Goal: Task Accomplishment & Management: Use online tool/utility

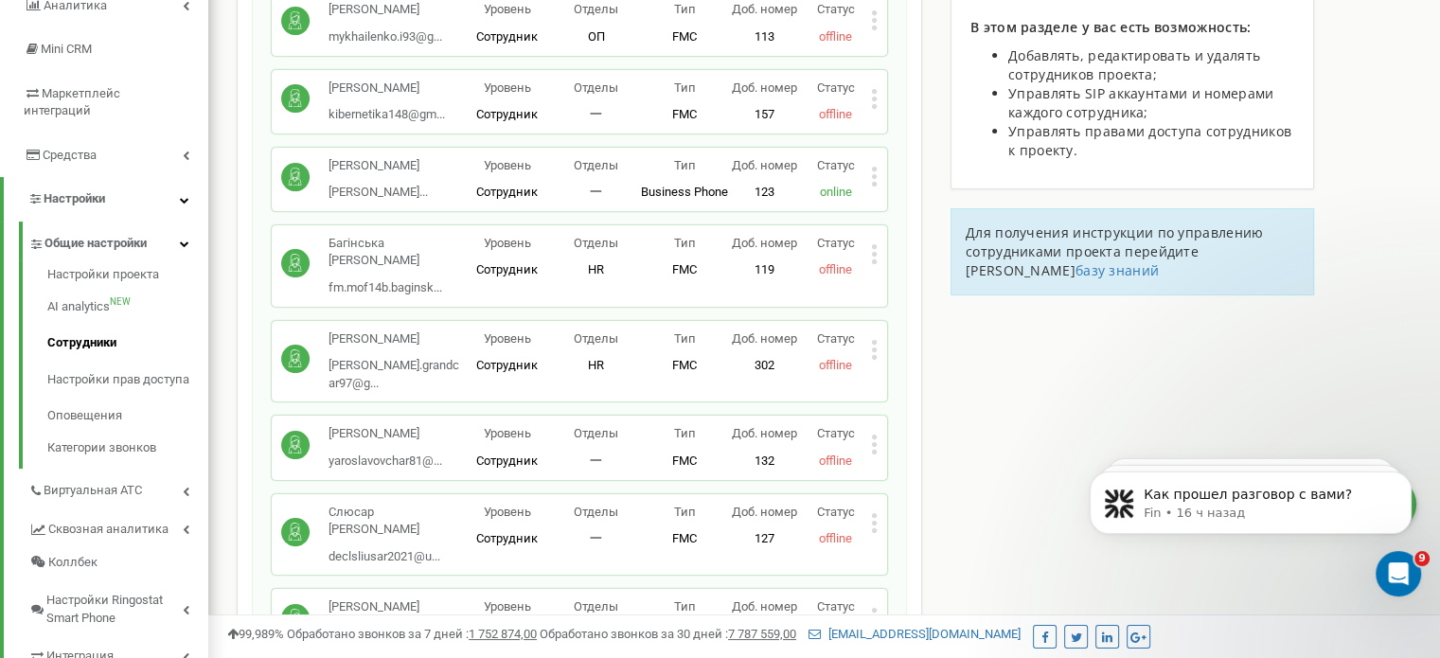
scroll to position [261, 0]
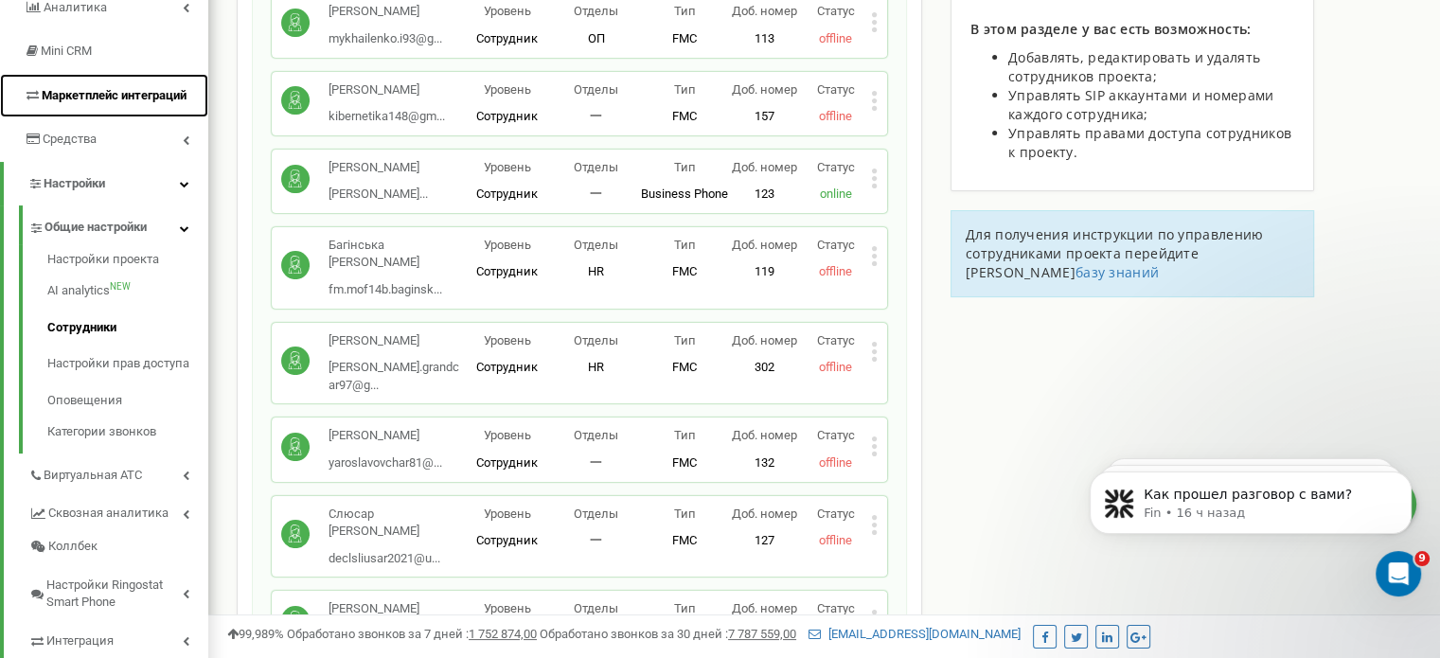
click at [93, 101] on span "Маркетплейс интеграций" at bounding box center [114, 95] width 145 height 14
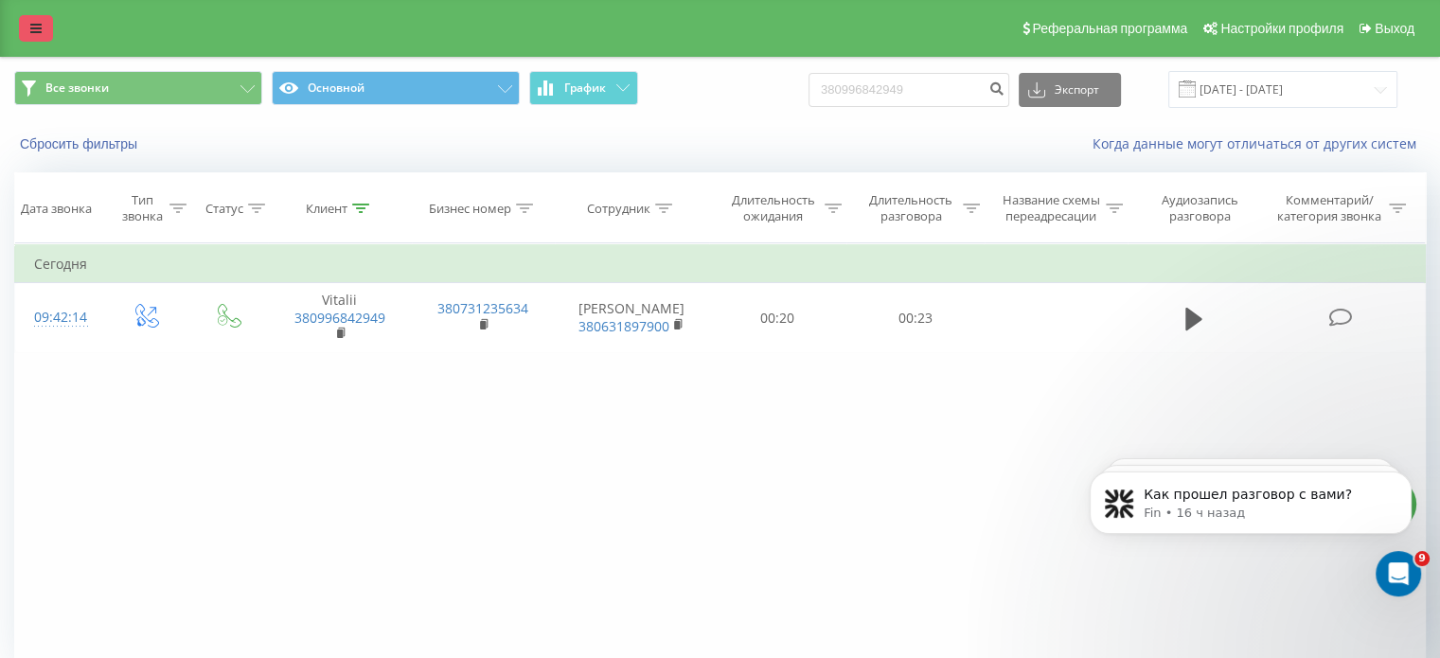
click at [49, 24] on link at bounding box center [36, 28] width 34 height 27
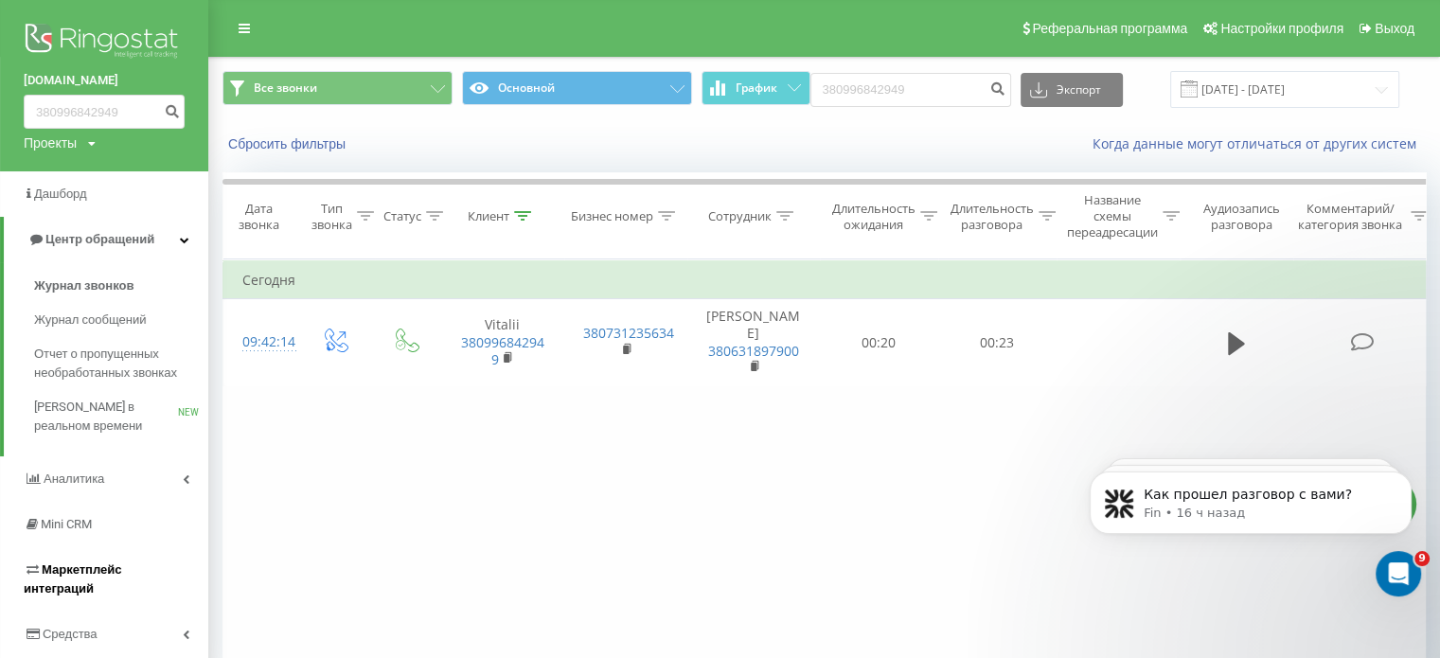
click at [83, 563] on span "Маркетплейс интеграций" at bounding box center [72, 578] width 97 height 33
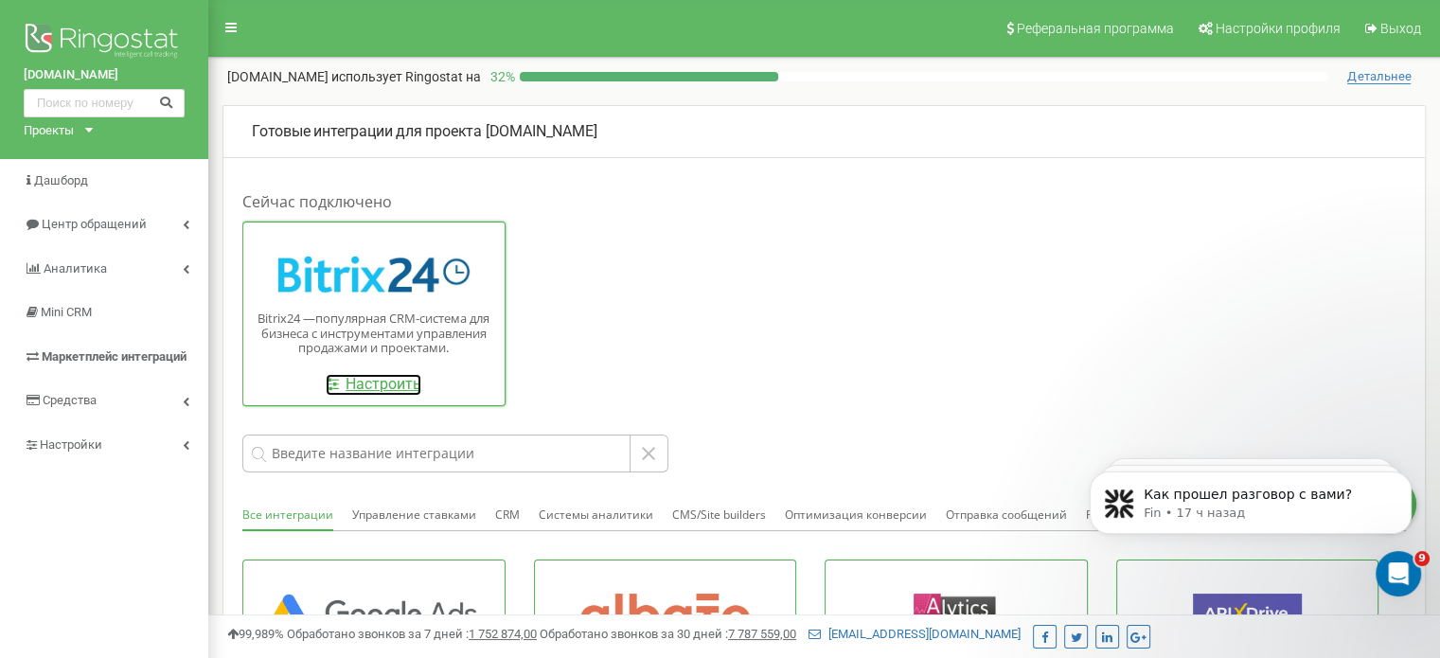
click at [362, 386] on link "Настроить" at bounding box center [374, 385] width 96 height 22
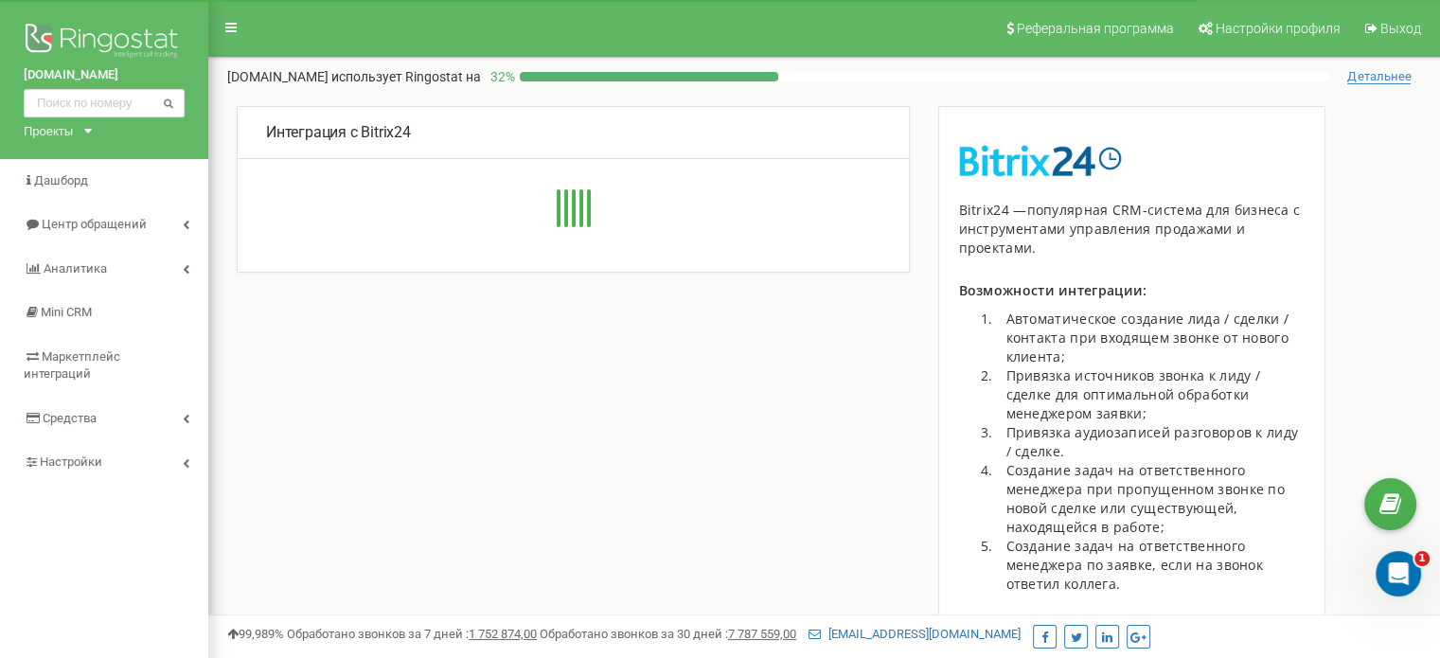
type input "[URL][DOMAIN_NAME]"
type input "493484"
type input "tq687hgg0v8ripx7"
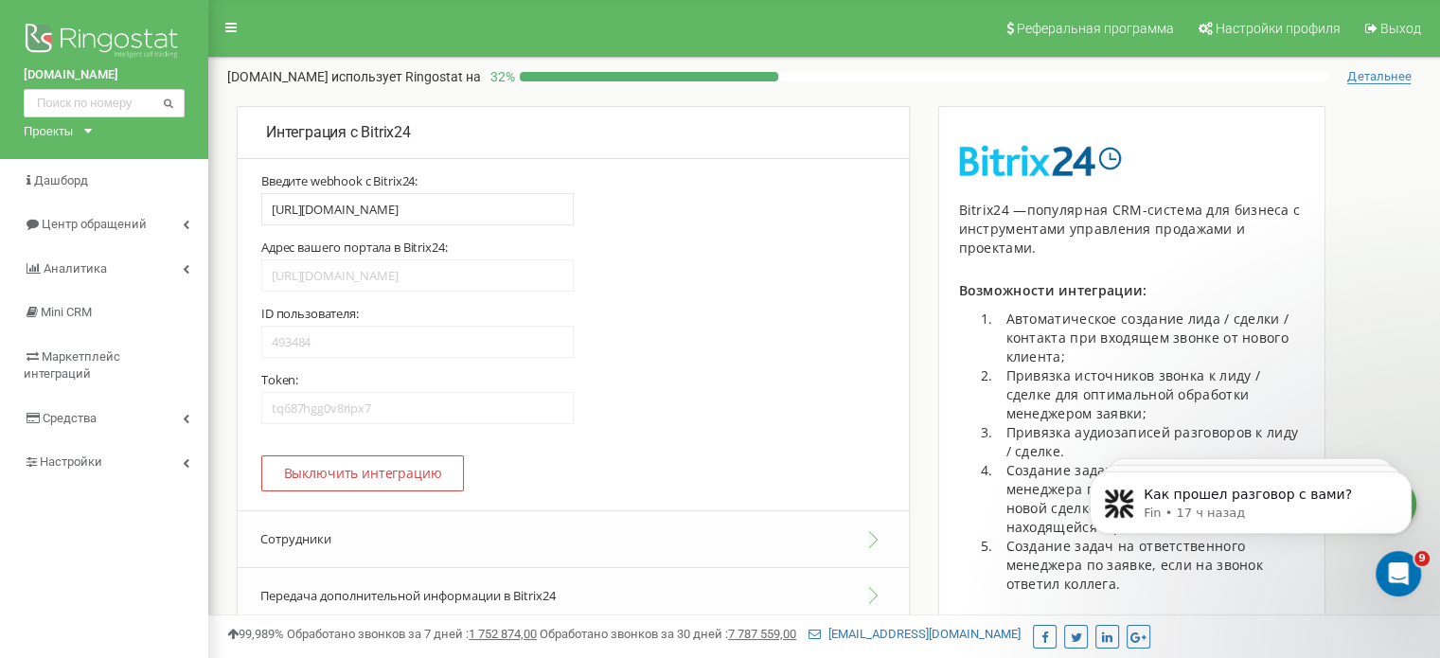
click at [314, 510] on button "Сотрудники" at bounding box center [573, 539] width 671 height 58
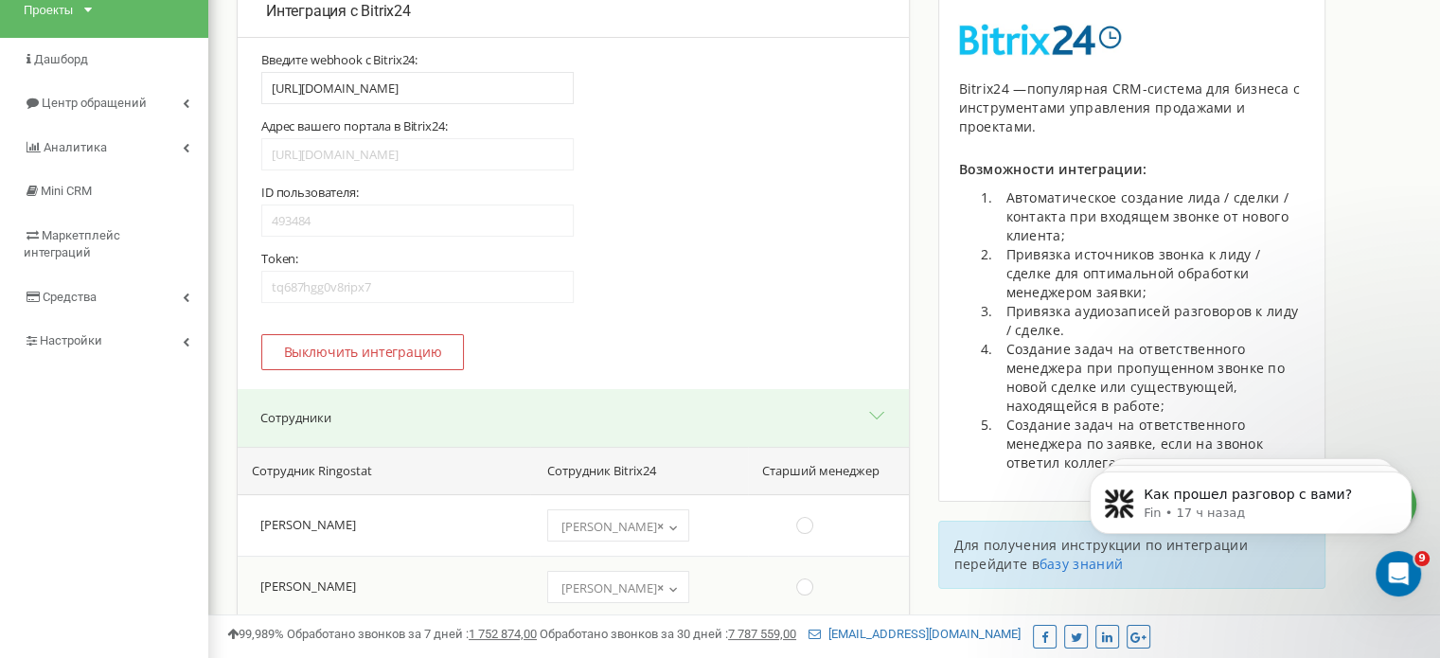
scroll to position [5592, 0]
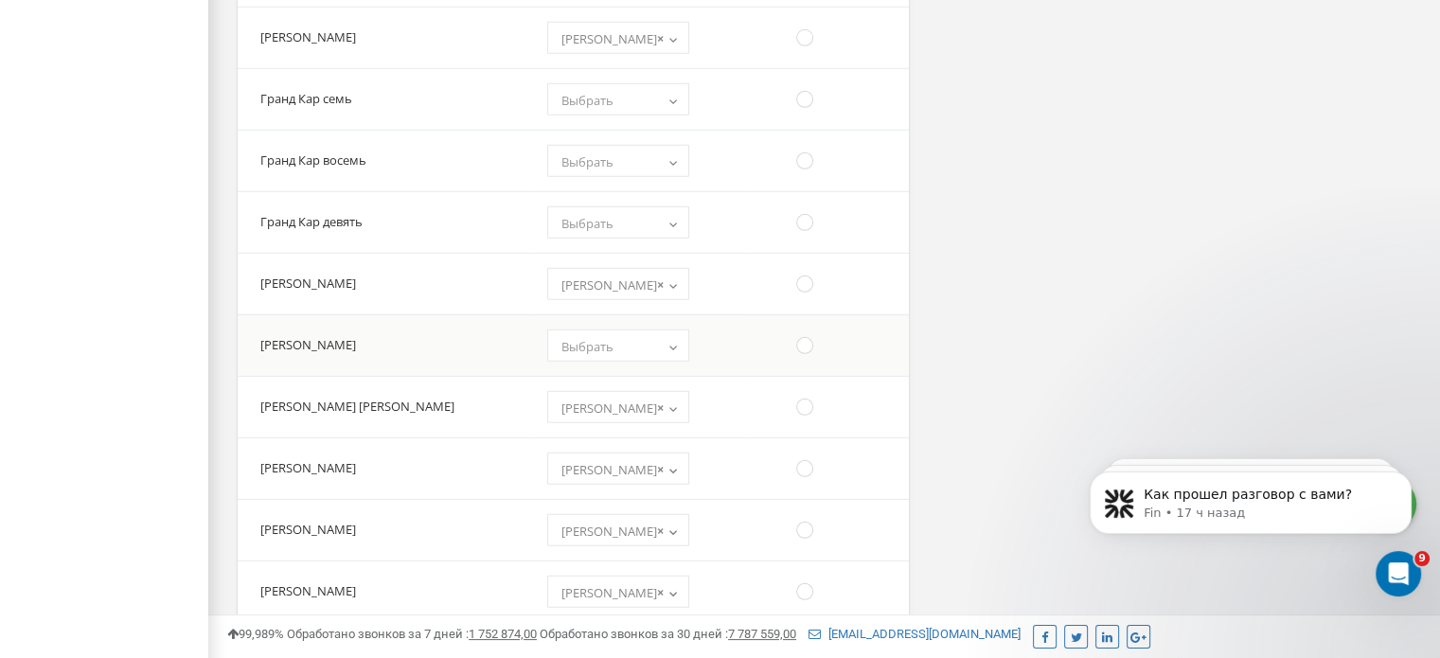
click at [598, 333] on span "Выбрать" at bounding box center [618, 346] width 129 height 27
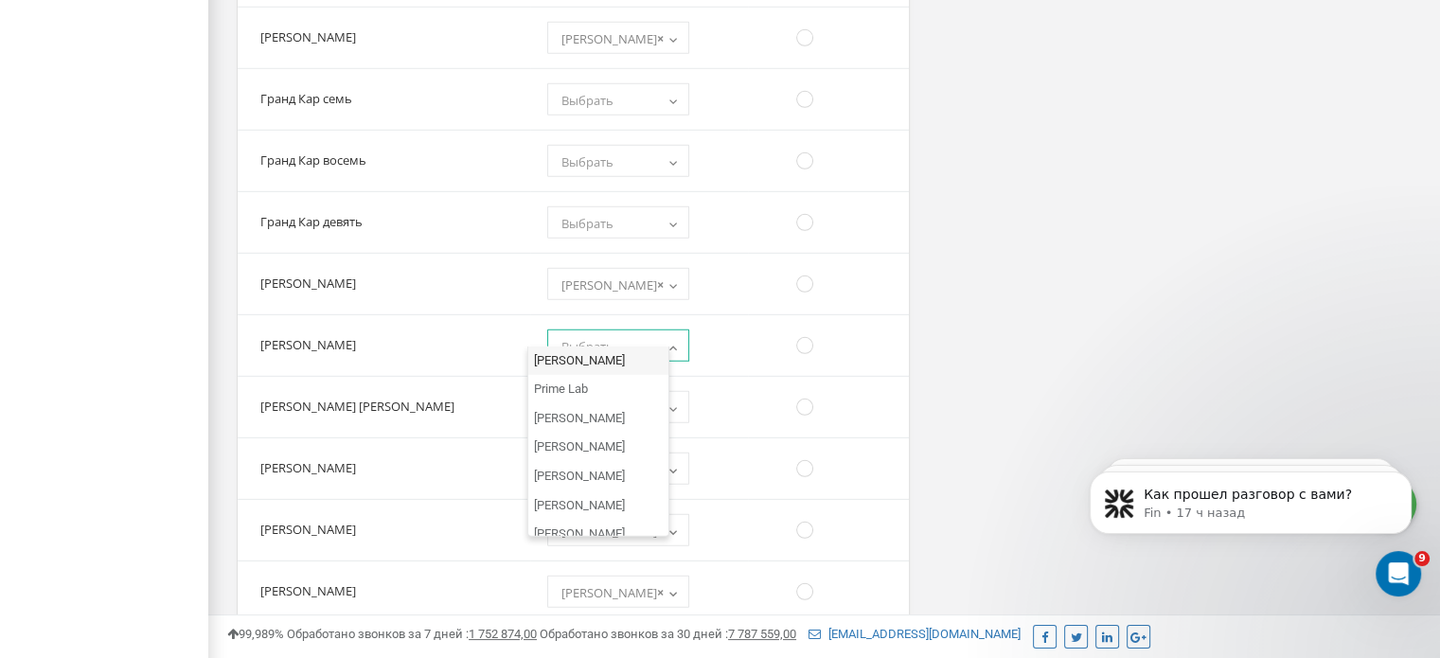
scroll to position [32796, 0]
select select "610886"
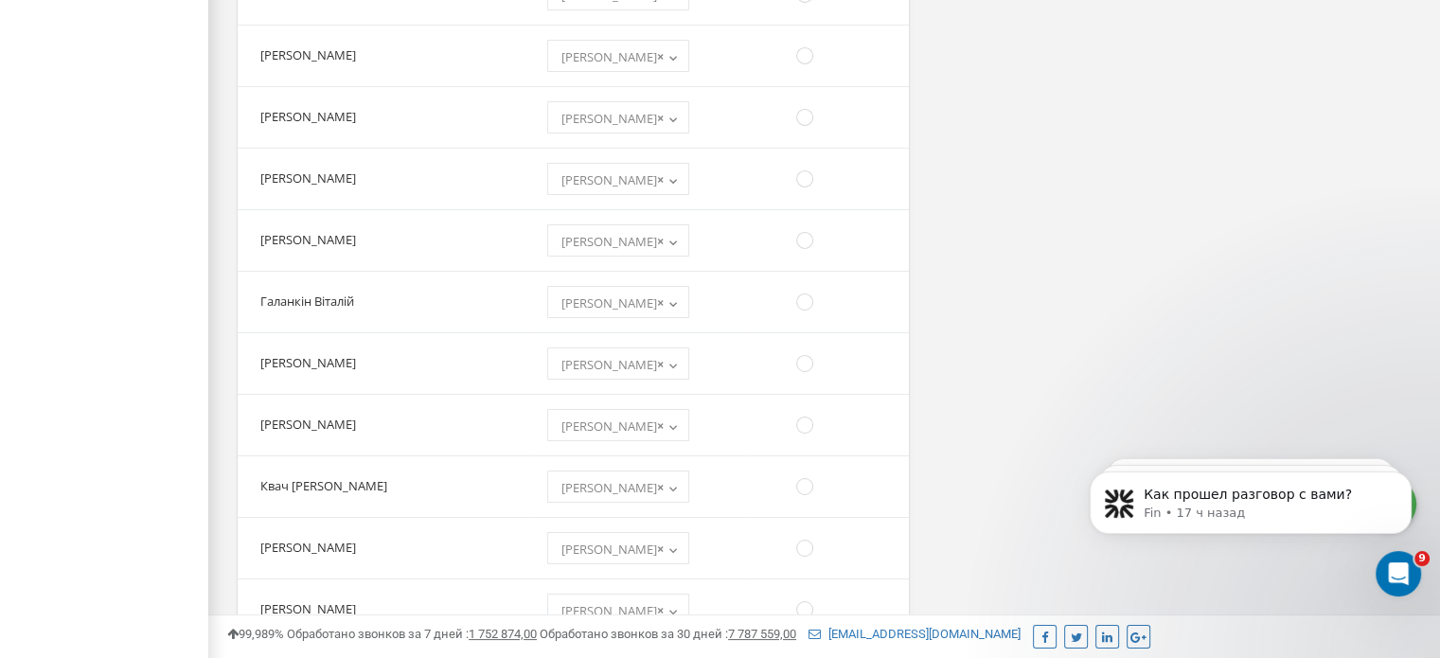
scroll to position [1728, 0]
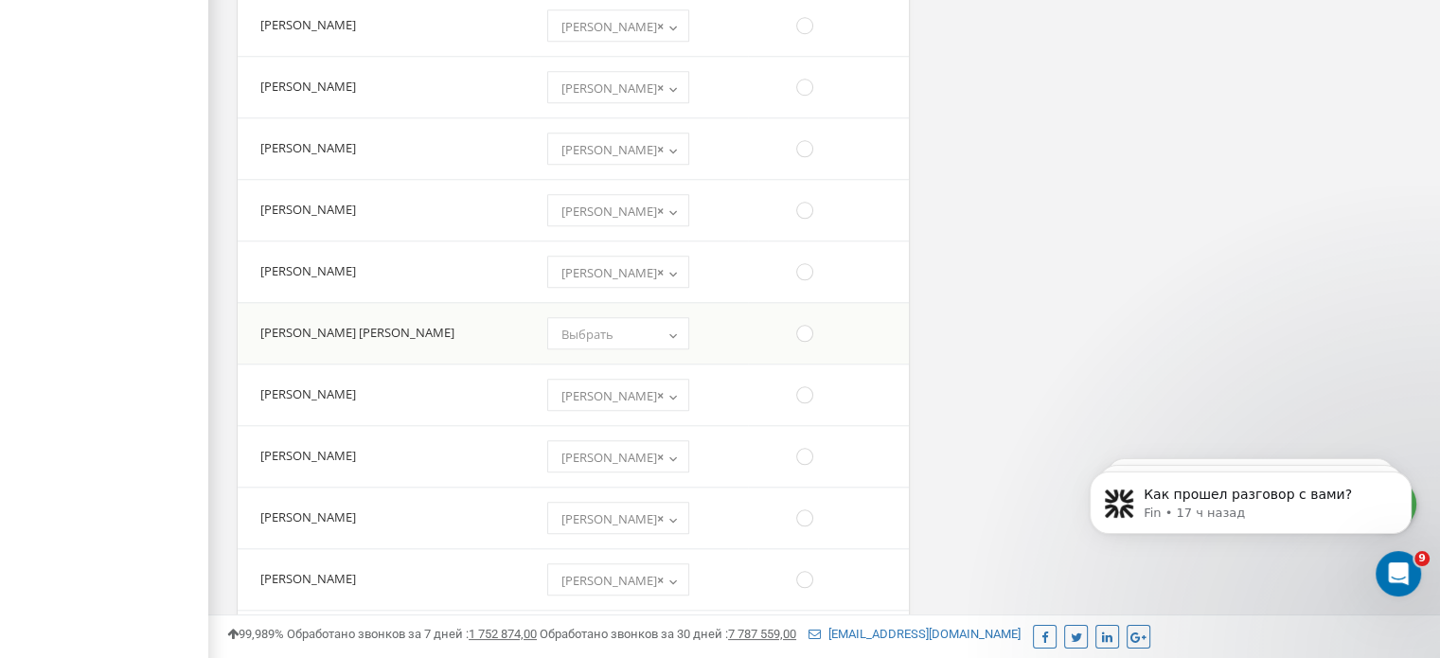
click at [626, 330] on span "Выбрать" at bounding box center [618, 334] width 129 height 27
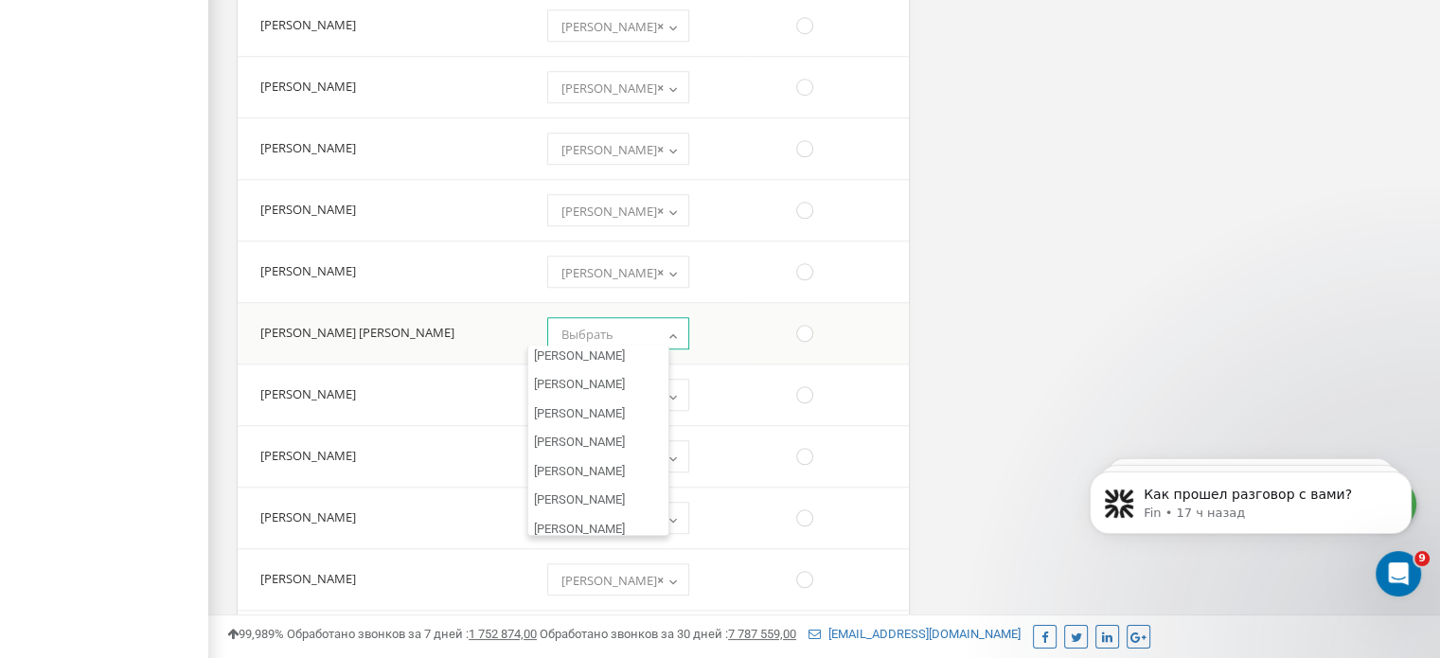
scroll to position [32796, 0]
select select "610868"
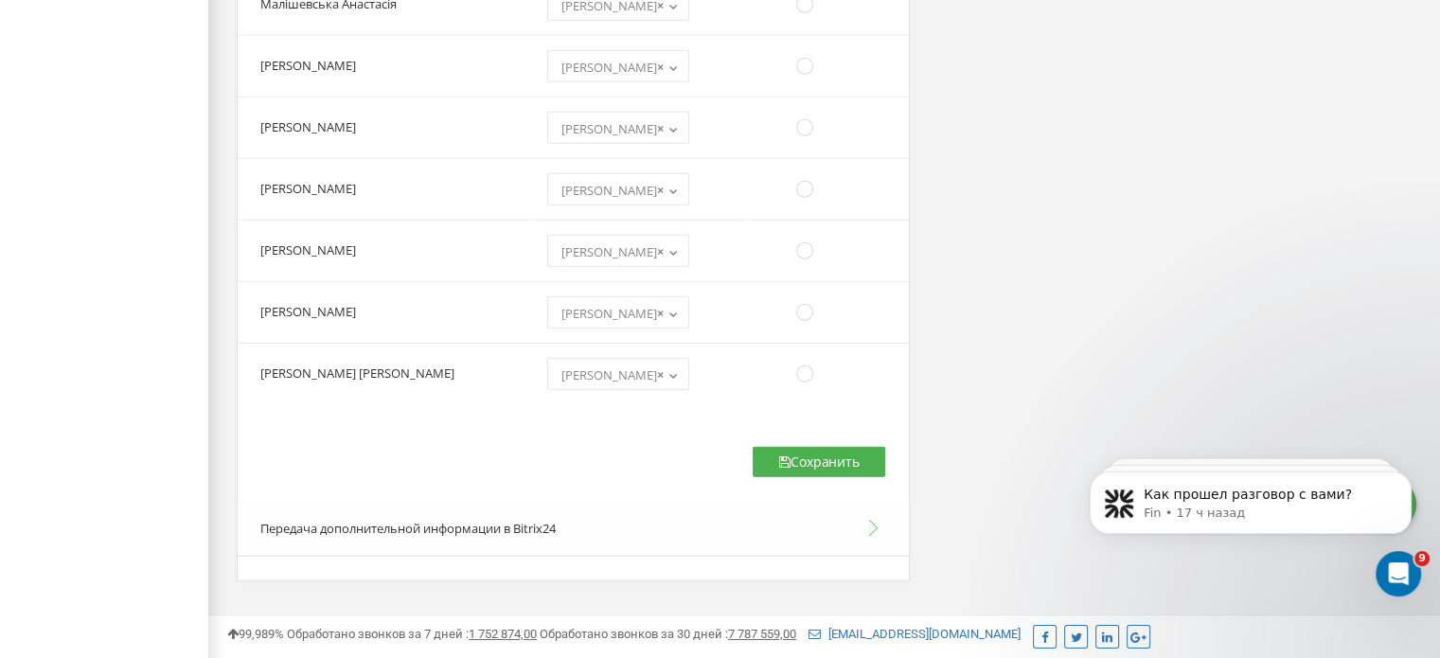
scroll to position [12024, 0]
click at [803, 446] on button "Сохранить" at bounding box center [818, 461] width 133 height 30
